Goal: Transaction & Acquisition: Obtain resource

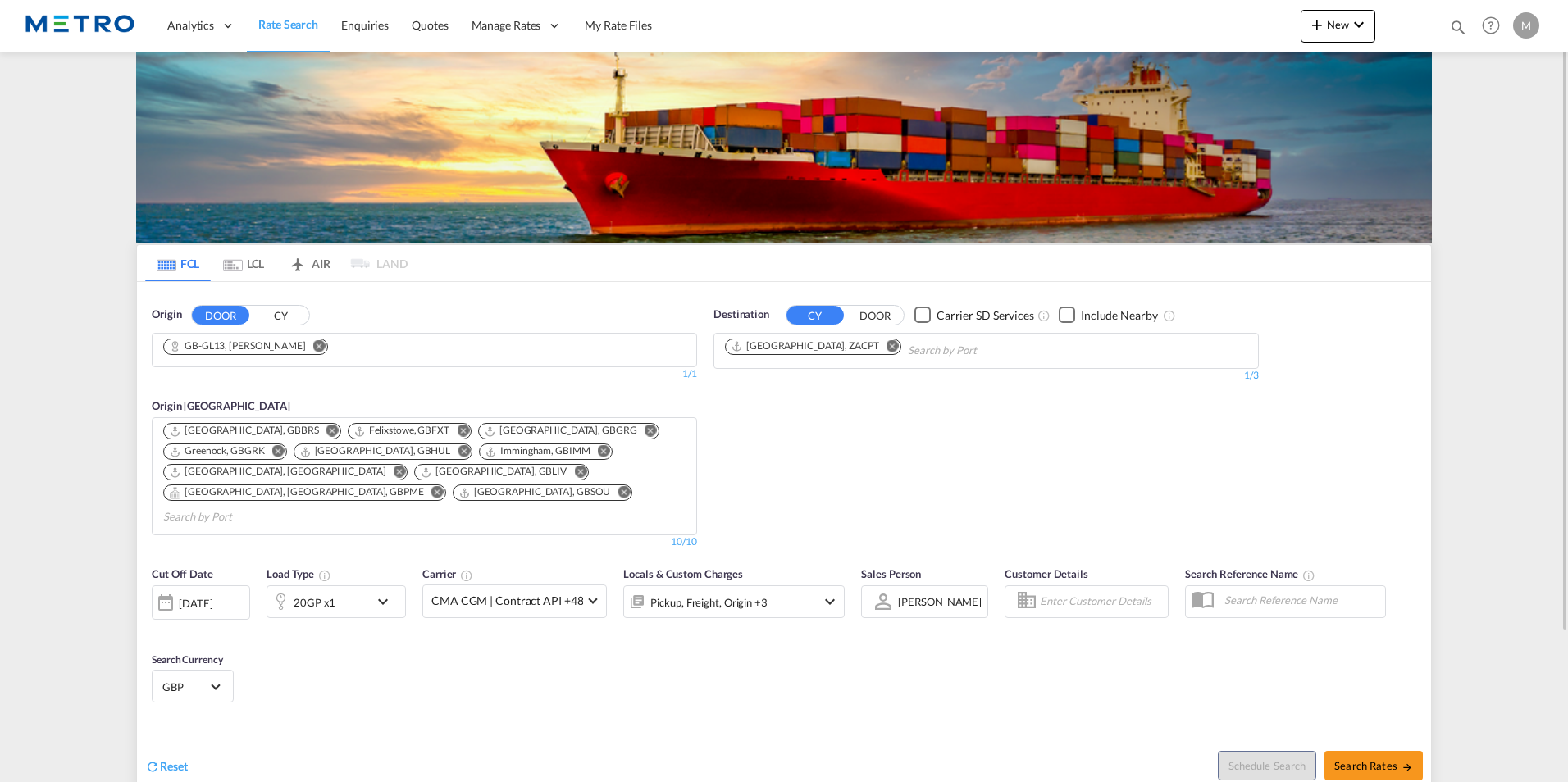
click at [313, 347] on md-icon "Remove" at bounding box center [319, 345] width 12 height 12
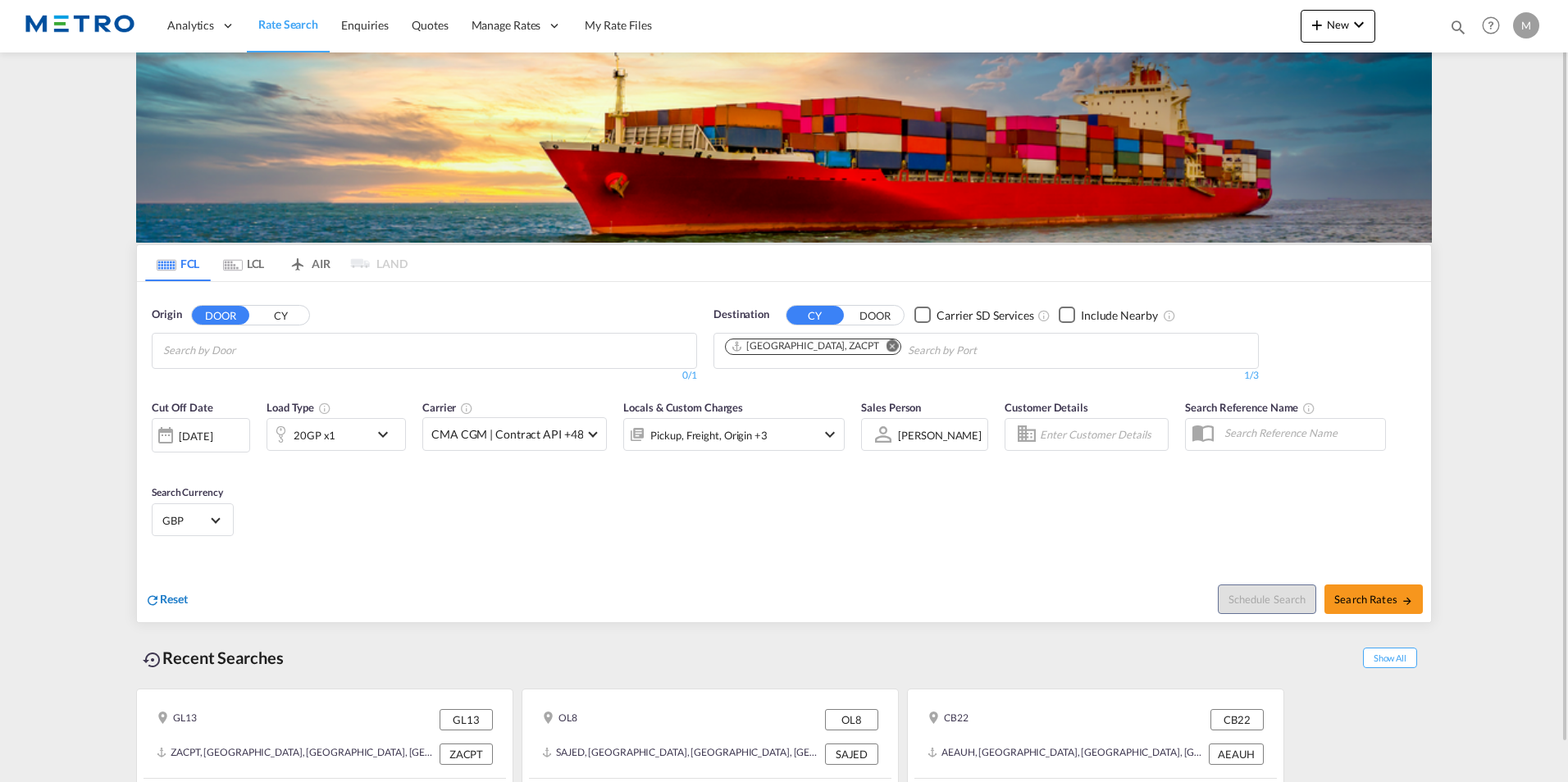
click at [187, 609] on div "Reset" at bounding box center [167, 599] width 43 height 18
click at [214, 352] on input "Chips input." at bounding box center [241, 350] width 156 height 26
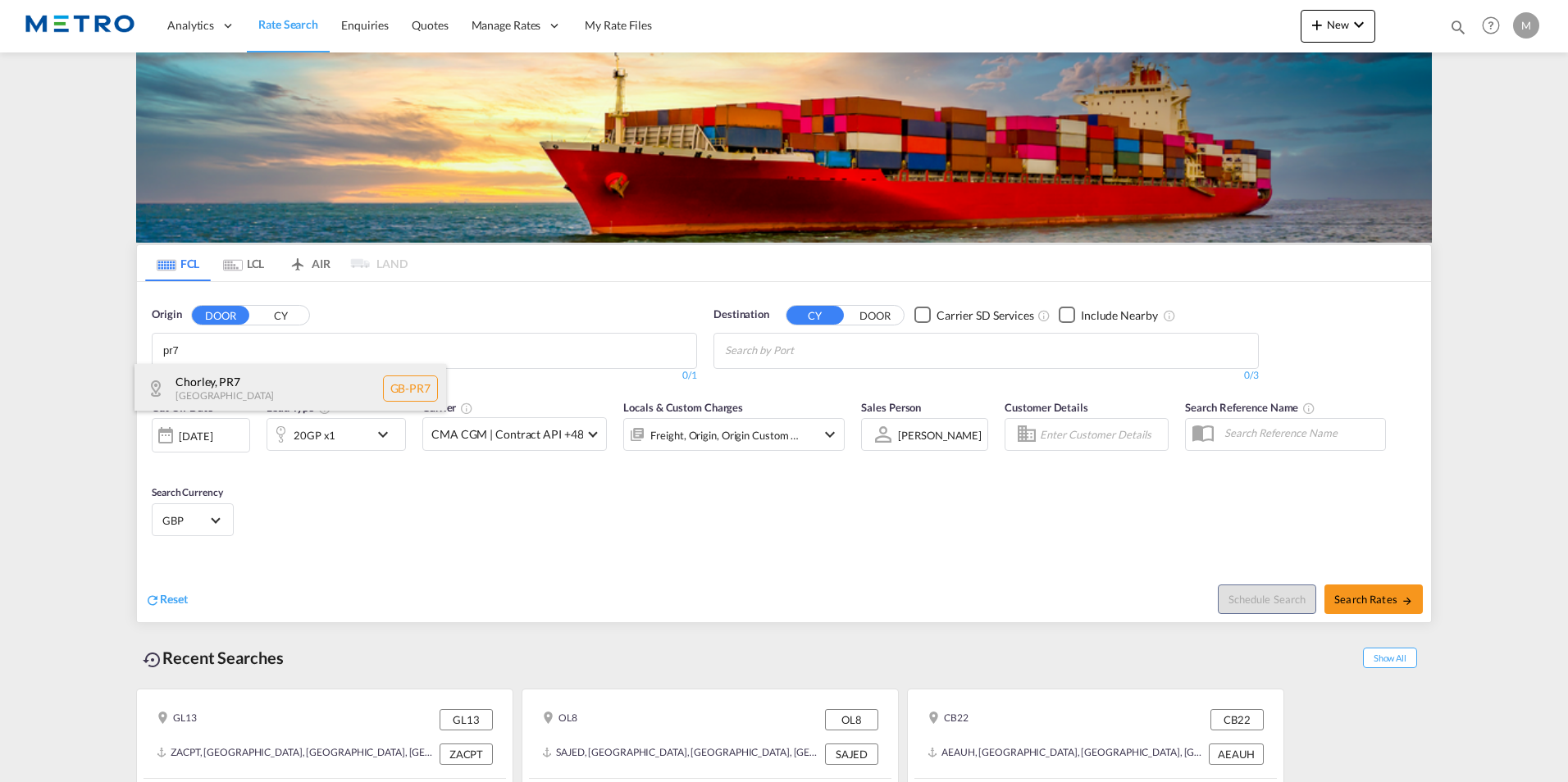
type input "pr7"
click at [237, 385] on div "Chorley , PR7 [GEOGRAPHIC_DATA] [GEOGRAPHIC_DATA]-PR7" at bounding box center [290, 388] width 311 height 49
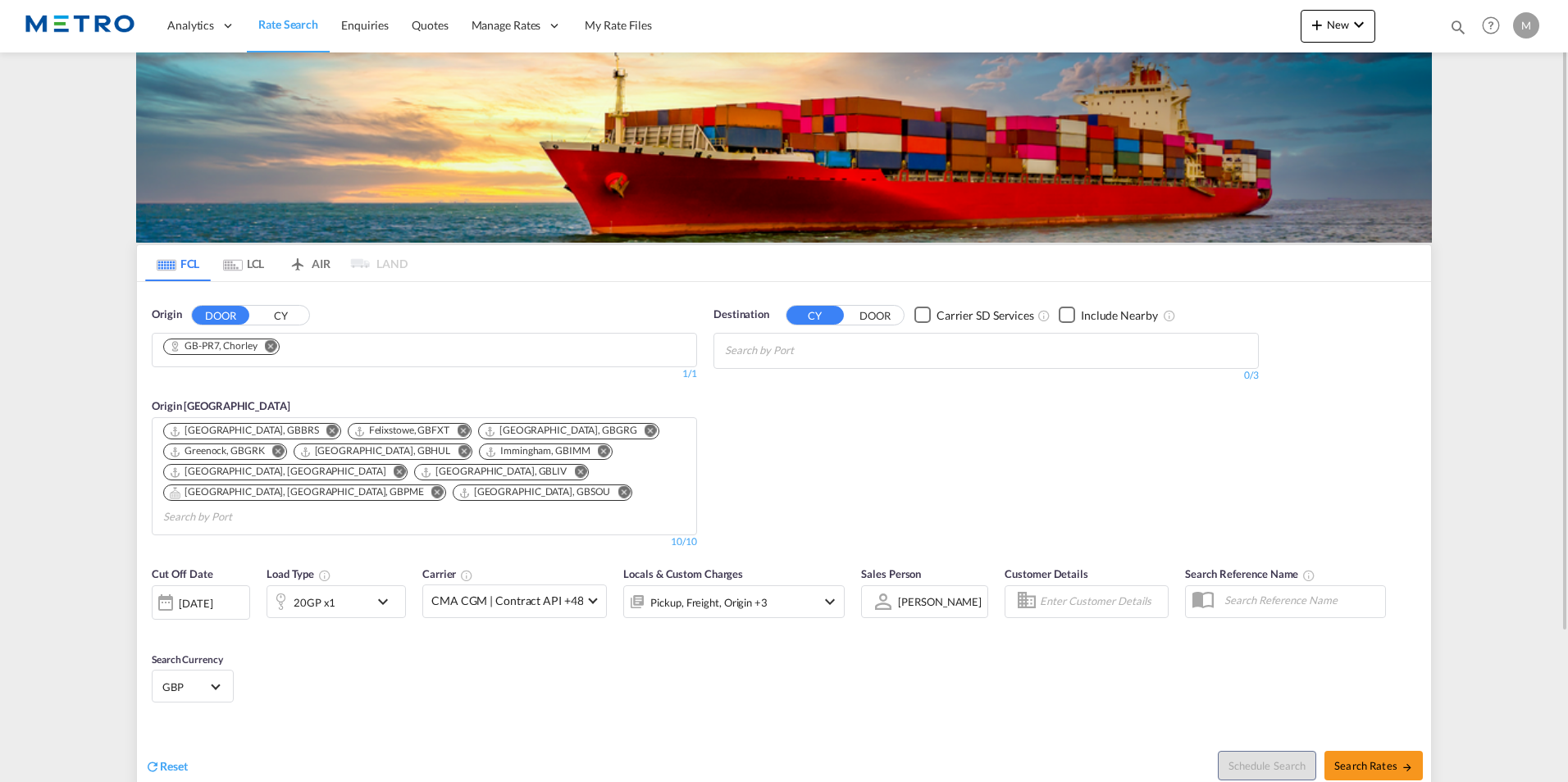
click at [879, 367] on div "Destination CY DOOR Carrier SD Services Include Nearby 0/3 0/" at bounding box center [986, 345] width 545 height 76
click at [874, 337] on input "Chips input." at bounding box center [803, 350] width 156 height 26
click at [768, 352] on body "Analytics Reports Dashboard Rate Search Enquiries Quotes" at bounding box center [784, 391] width 1568 height 782
type input "sihanoukville"
click at [815, 384] on div "Kampong Saom ( [GEOGRAPHIC_DATA] ) [GEOGRAPHIC_DATA] [GEOGRAPHIC_DATA]" at bounding box center [852, 388] width 311 height 49
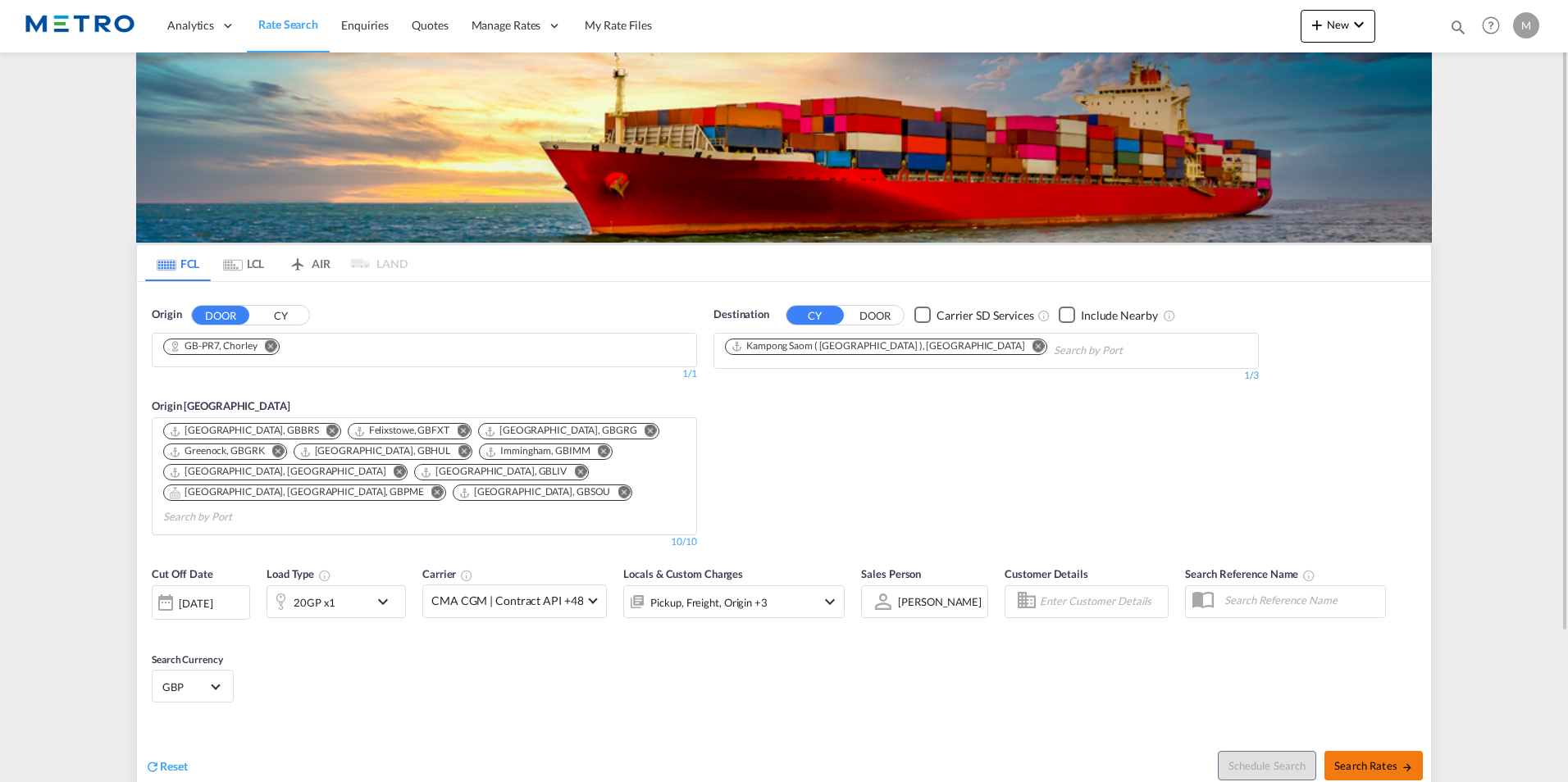
click at [1365, 759] on span "Search Rates" at bounding box center [1372, 765] width 79 height 13
type input "PR7 to KHKOS / [DATE]"
